Goal: Download file/media: Download file/media

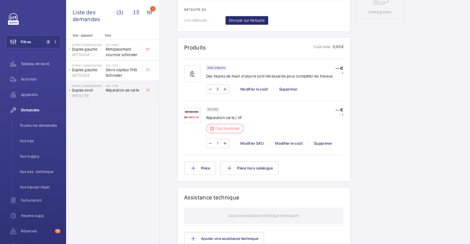
scroll to position [257, 0]
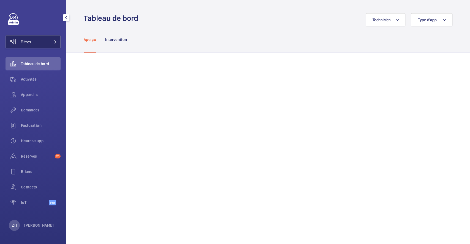
drag, startPoint x: 0, startPoint y: 0, endPoint x: 35, endPoint y: 43, distance: 55.7
click at [35, 43] on button "Filtres" at bounding box center [33, 41] width 55 height 13
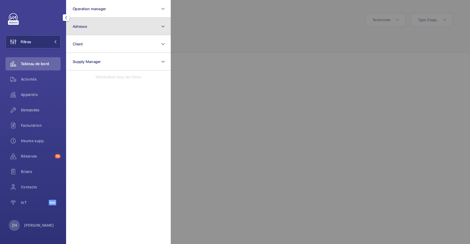
click at [100, 25] on button "Adresse" at bounding box center [118, 27] width 105 height 18
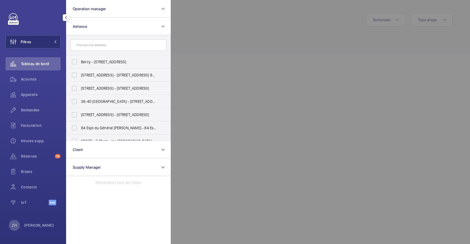
click at [104, 47] on input "text" at bounding box center [119, 45] width 96 height 12
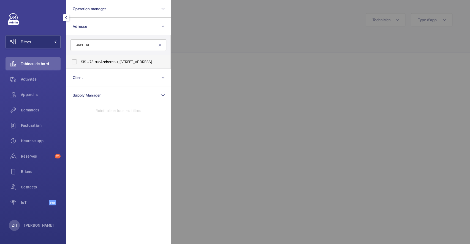
type input "ARCHERE"
click at [76, 64] on label "SIS - [STREET_ADDRESS]" at bounding box center [114, 61] width 96 height 13
click at [76, 64] on input "SIS - [STREET_ADDRESS]" at bounding box center [74, 62] width 11 height 11
checkbox input "true"
click at [34, 42] on button "Filtres 1" at bounding box center [33, 41] width 55 height 13
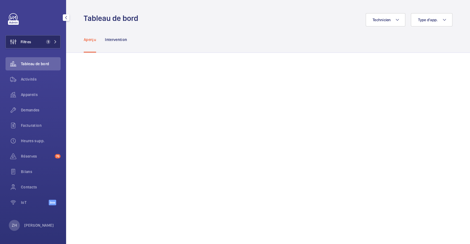
click at [28, 41] on span "Filtres" at bounding box center [26, 42] width 10 height 6
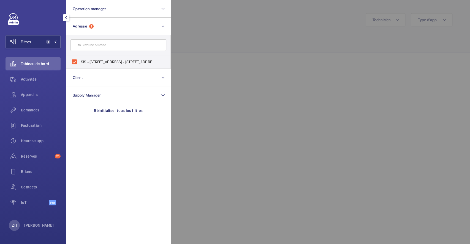
click at [208, 20] on div at bounding box center [406, 122] width 470 height 244
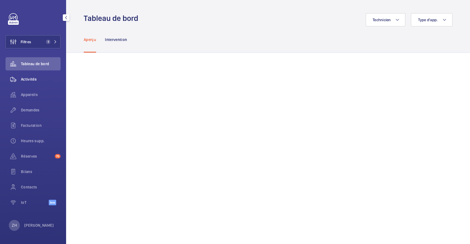
drag, startPoint x: 33, startPoint y: 78, endPoint x: 58, endPoint y: 77, distance: 24.8
click at [33, 78] on span "Activités" at bounding box center [41, 80] width 40 height 6
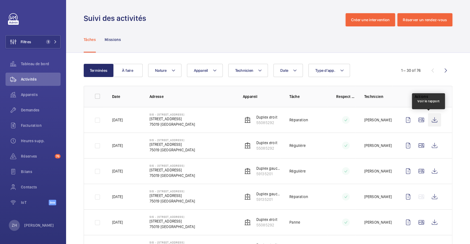
click at [428, 119] on wm-front-icon-button at bounding box center [434, 120] width 13 height 13
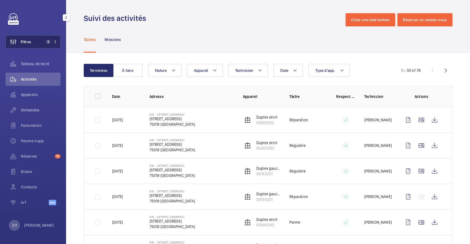
click at [49, 39] on button "Filtres 1" at bounding box center [33, 41] width 55 height 13
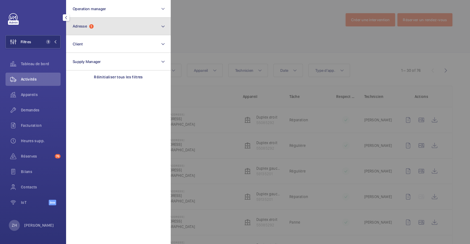
click at [88, 29] on button "Adresse 1" at bounding box center [118, 27] width 105 height 18
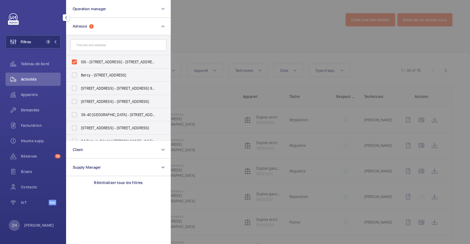
drag, startPoint x: 76, startPoint y: 61, endPoint x: 113, endPoint y: 51, distance: 38.3
click at [76, 61] on label "SIS - [STREET_ADDRESS] - [STREET_ADDRESS]" at bounding box center [114, 61] width 96 height 13
click at [76, 61] on input "SIS - [STREET_ADDRESS] - [STREET_ADDRESS]" at bounding box center [74, 62] width 11 height 11
checkbox input "false"
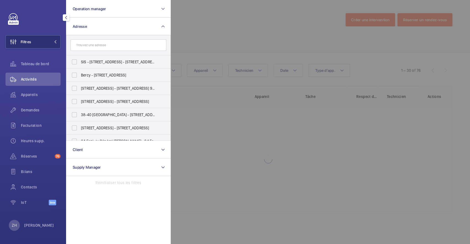
click at [176, 28] on div at bounding box center [406, 122] width 470 height 244
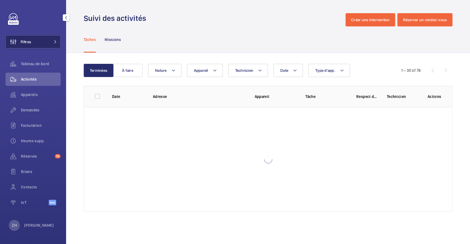
click at [44, 40] on button "Filtres" at bounding box center [33, 41] width 55 height 13
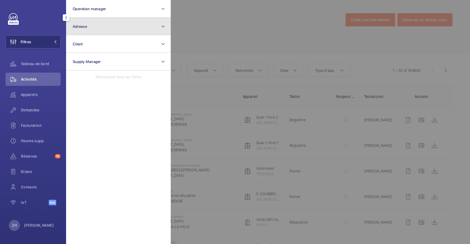
click at [106, 23] on button "Adresse" at bounding box center [118, 27] width 105 height 18
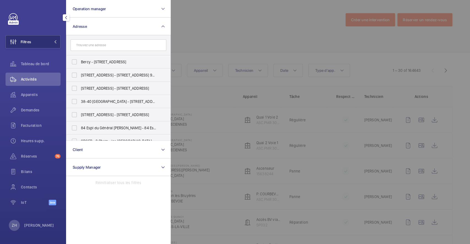
click at [103, 44] on input "text" at bounding box center [119, 45] width 96 height 12
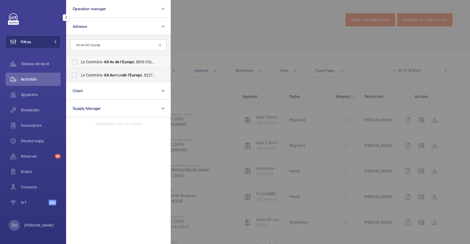
type input "60 AV DE L'europ"
click at [75, 62] on label "Le Colombia - 60 Av . de l'Europ e, BOIS-COLOMBES 92270" at bounding box center [114, 61] width 96 height 13
click at [75, 62] on input "Le Colombia - 60 Av . de l'Europ e, BOIS-COLOMBES 92270" at bounding box center [74, 62] width 11 height 11
click at [75, 62] on label "Le Colombia - 60 Av . de l'Europ e, BOIS-COLOMBES 92270" at bounding box center [114, 61] width 96 height 13
click at [75, 62] on input "Le Colombia - 60 Av . de l'Europ e, BOIS-COLOMBES 92270" at bounding box center [74, 62] width 11 height 11
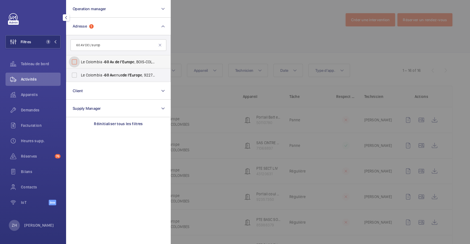
checkbox input "false"
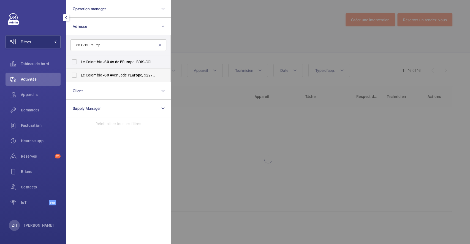
click at [72, 75] on label "Le Colombia - 60 Av enue de l'Europ e, 92270 BOIS-COLOMBES, BOIS-COLOMBES 92270" at bounding box center [114, 75] width 96 height 13
click at [72, 75] on input "Le Colombia - 60 Av enue de l'Europ e, 92270 BOIS-COLOMBES, BOIS-COLOMBES 92270" at bounding box center [74, 75] width 11 height 11
checkbox input "true"
click at [191, 47] on div at bounding box center [406, 122] width 470 height 244
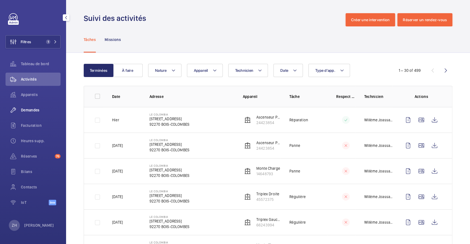
click at [37, 108] on span "Demandes" at bounding box center [41, 110] width 40 height 6
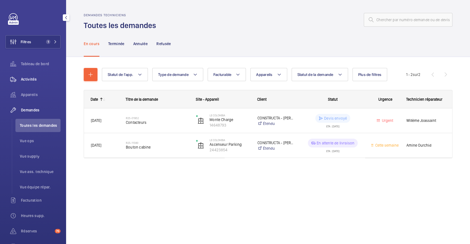
click at [29, 78] on span "Activités" at bounding box center [41, 80] width 40 height 6
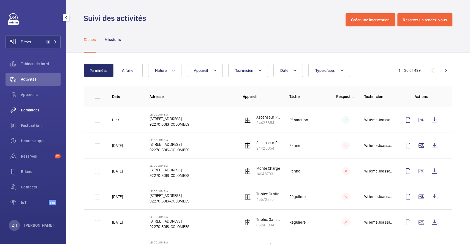
click at [33, 107] on div "Demandes" at bounding box center [33, 110] width 55 height 13
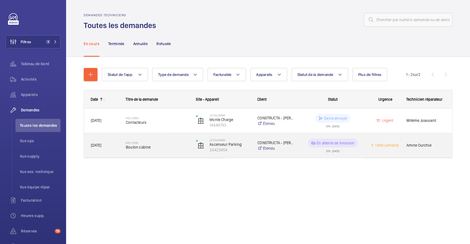
click at [171, 140] on div "R25-11560 Bouton cabine" at bounding box center [157, 146] width 63 height 16
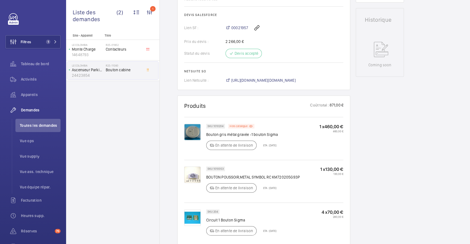
scroll to position [257, 0]
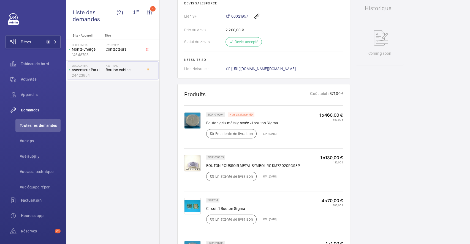
click at [198, 172] on img at bounding box center [192, 163] width 17 height 17
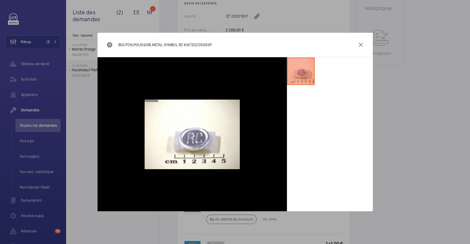
click at [368, 46] on div "BOUTON POUSSOIR,METAL SYMBOL RC KM720205G93P" at bounding box center [236, 45] width 276 height 25
click at [361, 47] on wm-front-icon-button at bounding box center [360, 44] width 13 height 13
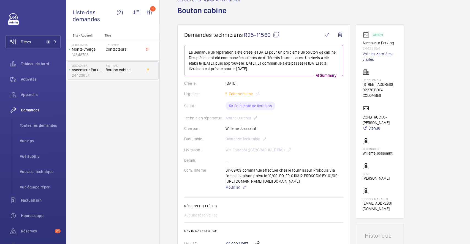
scroll to position [0, 0]
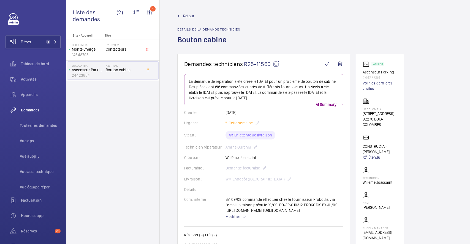
click at [190, 14] on span "Retour" at bounding box center [188, 16] width 11 height 6
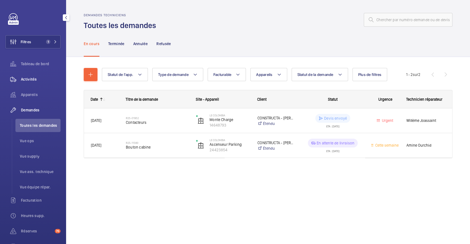
click at [34, 79] on span "Activités" at bounding box center [41, 80] width 40 height 6
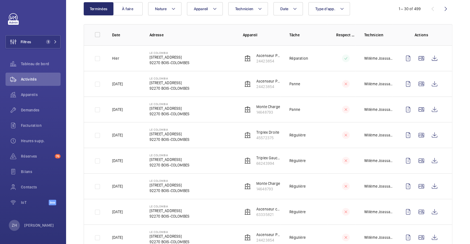
scroll to position [73, 0]
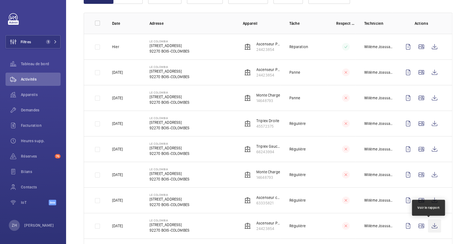
click at [430, 225] on wm-front-icon-button at bounding box center [434, 226] width 13 height 13
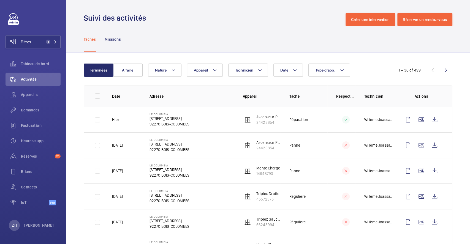
scroll to position [0, 0]
click at [35, 44] on button "Filtres 1" at bounding box center [33, 41] width 55 height 13
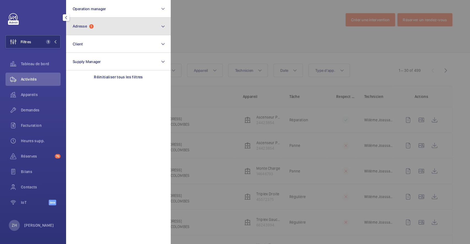
click at [96, 29] on button "Adresse 1" at bounding box center [118, 27] width 105 height 18
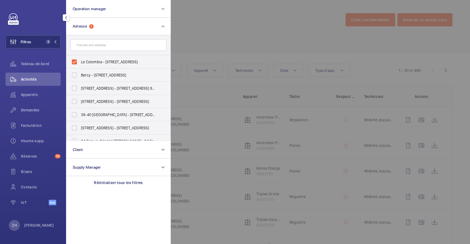
drag, startPoint x: 74, startPoint y: 61, endPoint x: 181, endPoint y: 30, distance: 111.2
click at [74, 60] on label "Le Colombia - 60 Avenue de l'Europe, 92270 BOIS-COLOMBES, BOIS-COLOMBES 92270" at bounding box center [114, 61] width 96 height 13
click at [74, 60] on input "Le Colombia - 60 Avenue de l'Europe, 92270 BOIS-COLOMBES, BOIS-COLOMBES 92270" at bounding box center [74, 62] width 11 height 11
checkbox input "false"
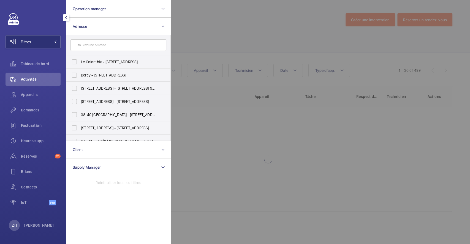
click at [218, 18] on div at bounding box center [406, 122] width 470 height 244
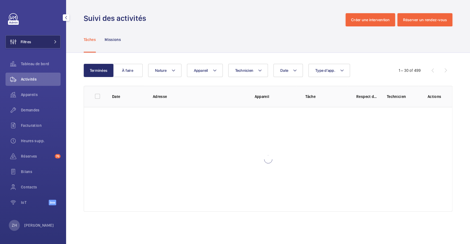
click at [41, 42] on button "Filtres" at bounding box center [33, 41] width 55 height 13
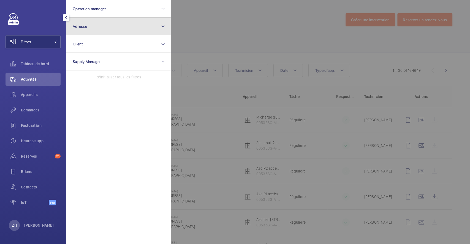
click at [109, 24] on button "Adresse" at bounding box center [118, 27] width 105 height 18
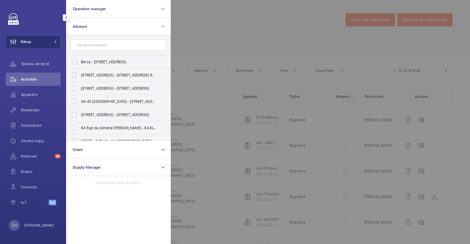
click at [101, 45] on input "text" at bounding box center [119, 45] width 96 height 12
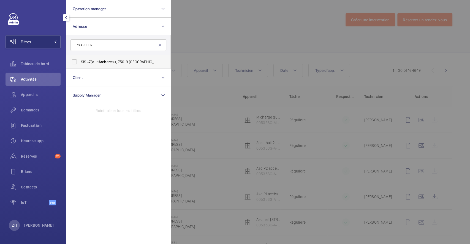
type input "73 ARCHER"
click at [77, 62] on label "SIS - 73 rue Archer eau, 75019 Paris - 73 Rue Archer eau, PARIS 75019" at bounding box center [114, 61] width 96 height 13
click at [77, 62] on input "SIS - 73 rue Archer eau, 75019 Paris - 73 Rue Archer eau, PARIS 75019" at bounding box center [74, 62] width 11 height 11
checkbox input "true"
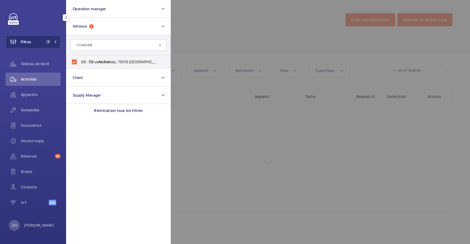
click at [236, 20] on div at bounding box center [406, 122] width 470 height 244
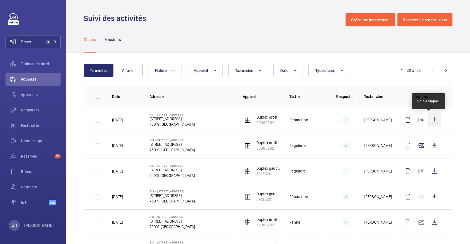
click at [429, 120] on wm-front-icon-button at bounding box center [434, 120] width 13 height 13
